Goal: Task Accomplishment & Management: Manage account settings

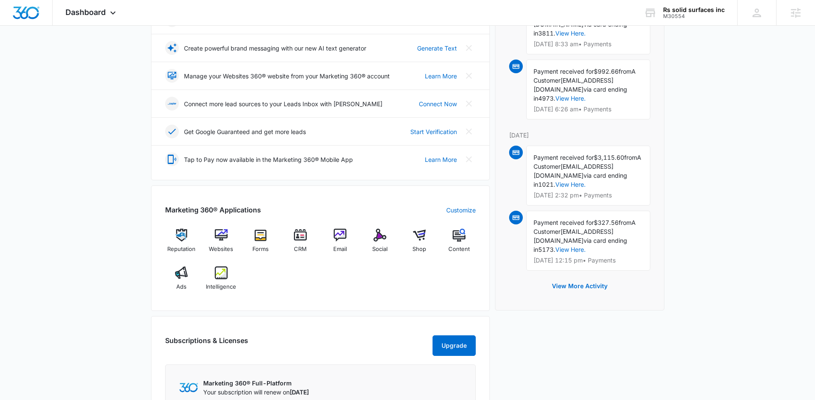
scroll to position [361, 0]
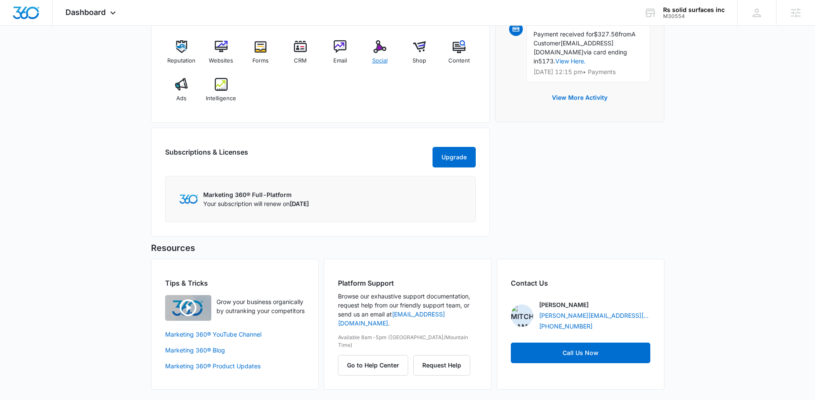
click at [377, 59] on span "Social" at bounding box center [379, 60] width 15 height 9
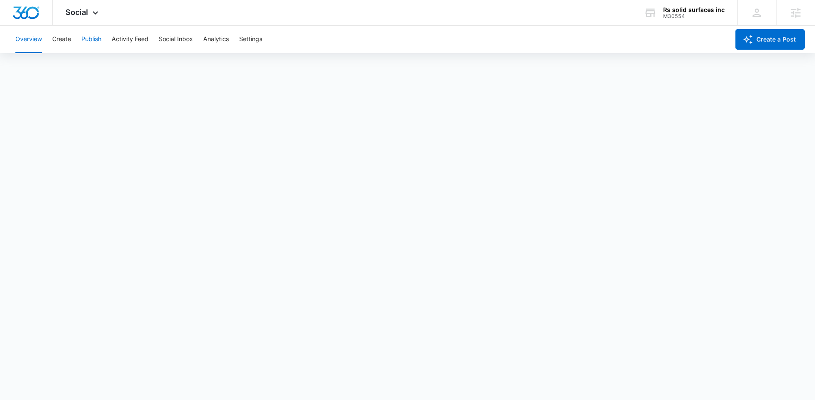
click at [89, 36] on button "Publish" at bounding box center [91, 39] width 20 height 27
click at [63, 43] on button "Create" at bounding box center [61, 39] width 19 height 27
click at [89, 62] on button "Approvals" at bounding box center [83, 65] width 29 height 24
click at [95, 40] on button "Publish" at bounding box center [91, 39] width 20 height 27
click at [72, 68] on button "Schedules" at bounding box center [65, 65] width 29 height 24
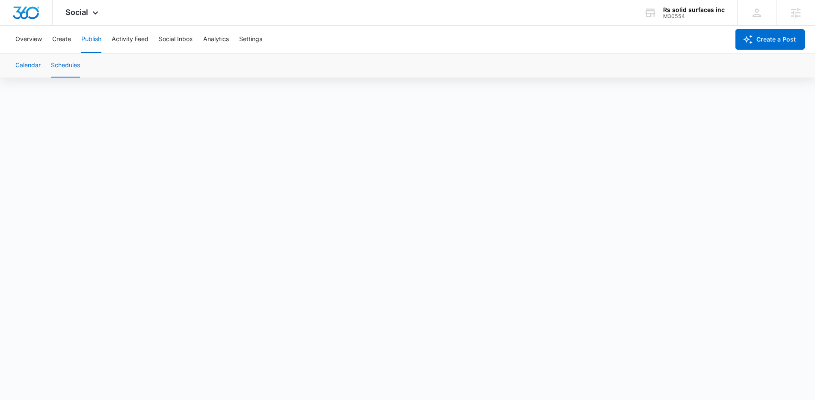
click at [38, 69] on button "Calendar" at bounding box center [27, 65] width 25 height 24
click at [70, 71] on button "Schedules" at bounding box center [65, 65] width 29 height 24
click at [86, 43] on button "Publish" at bounding box center [91, 39] width 20 height 27
click at [70, 67] on button "Schedules" at bounding box center [65, 65] width 29 height 24
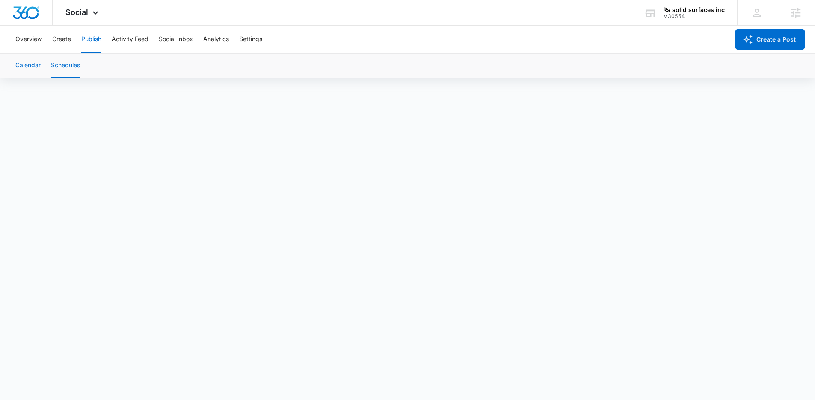
click at [30, 64] on button "Calendar" at bounding box center [27, 65] width 25 height 24
click at [75, 64] on button "Schedules" at bounding box center [65, 65] width 29 height 24
click at [42, 68] on div "Calendar Schedules" at bounding box center [407, 65] width 795 height 24
click at [37, 66] on button "Calendar" at bounding box center [27, 65] width 25 height 24
